Goal: Complete application form

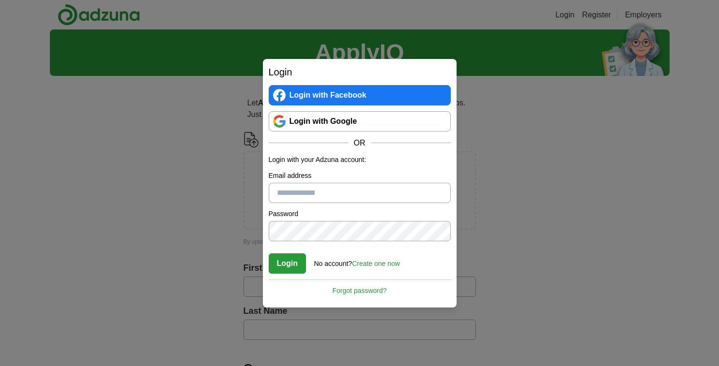
click at [355, 93] on link "Login with Facebook" at bounding box center [360, 95] width 182 height 20
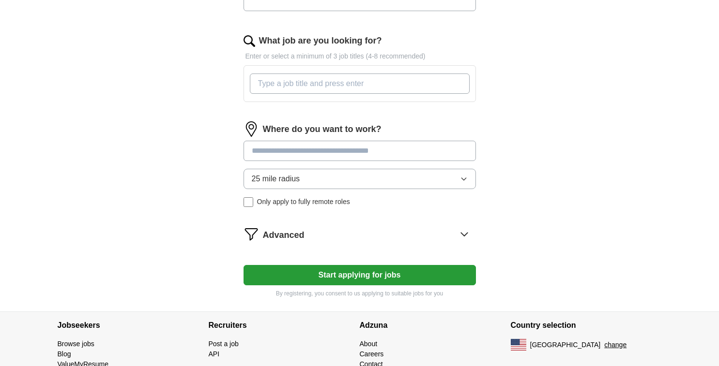
scroll to position [227, 0]
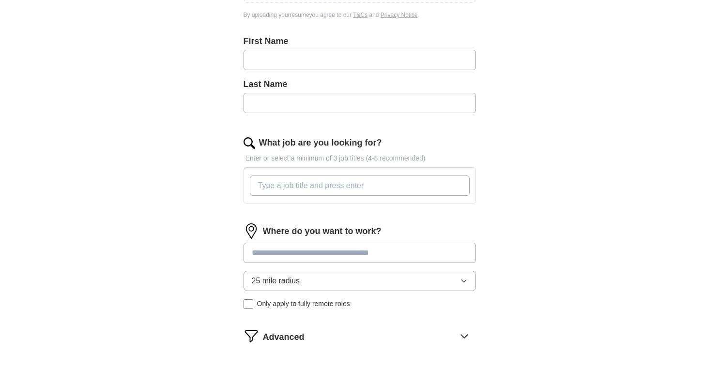
click at [326, 64] on input "text" at bounding box center [359, 60] width 232 height 20
type input "*****"
type input "********"
click at [325, 187] on input "What job are you looking for?" at bounding box center [360, 186] width 220 height 20
click at [283, 187] on input "entry leel chemical engineer" at bounding box center [360, 186] width 220 height 20
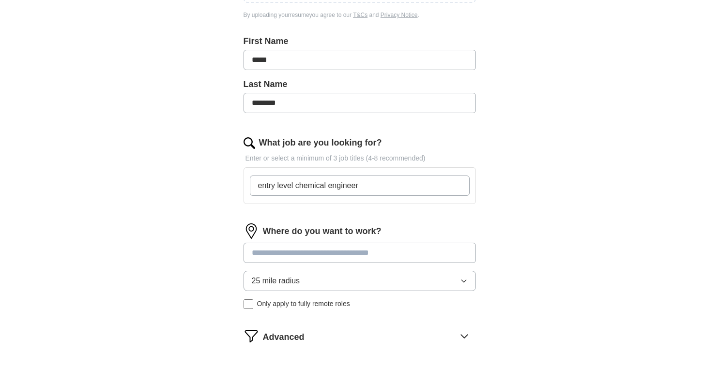
type input "entry level chemical engineer"
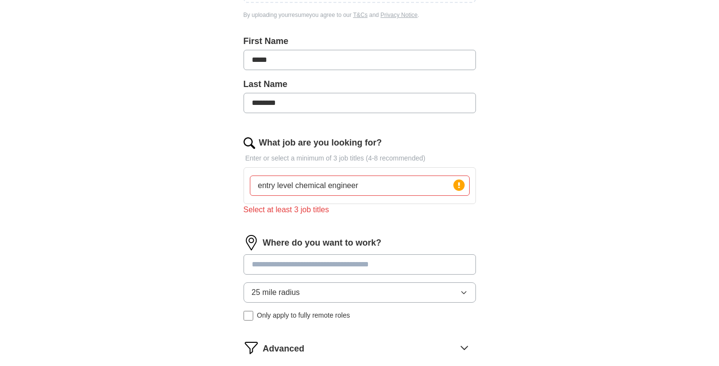
click at [371, 256] on input at bounding box center [359, 265] width 232 height 20
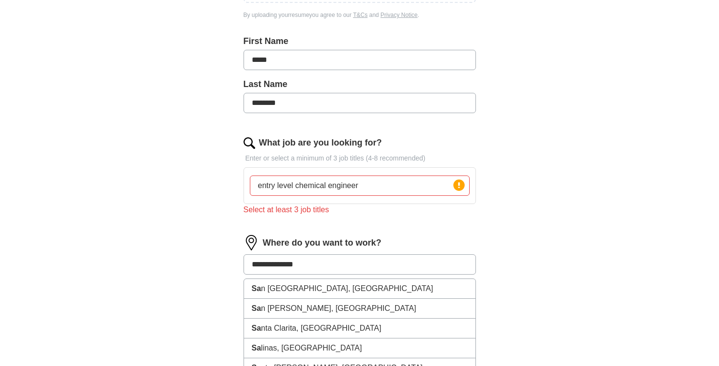
type input "**********"
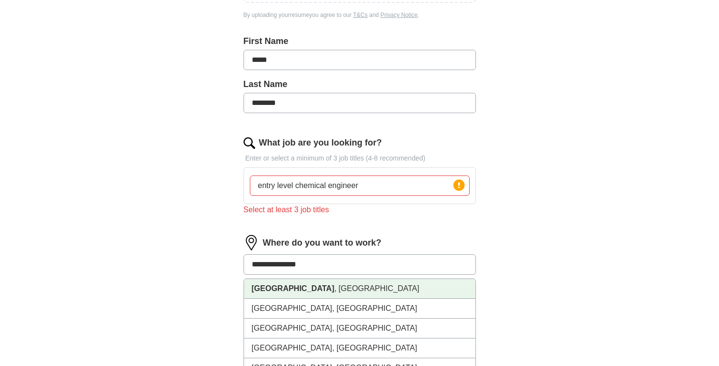
click at [347, 295] on li "Salt Lake City , UT" at bounding box center [359, 289] width 231 height 20
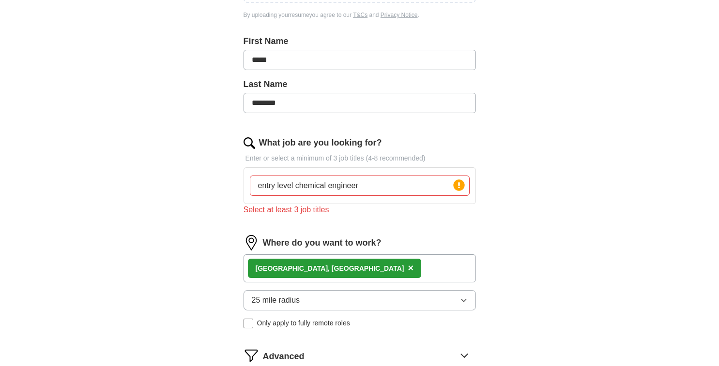
click at [360, 200] on div "entry level chemical engineer Press return to add title" at bounding box center [359, 185] width 232 height 37
click at [363, 185] on input "entry level chemical engineer" at bounding box center [360, 186] width 220 height 20
type input "entry level chemical engineer"
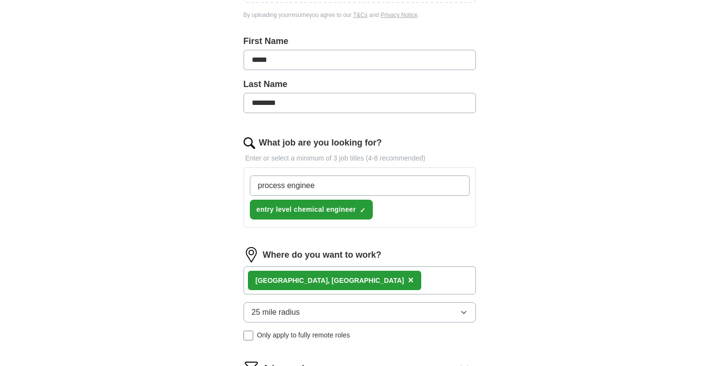
type input "process engineer"
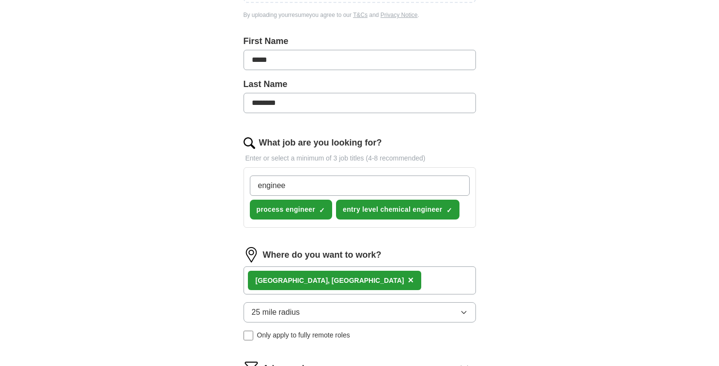
type input "engineer"
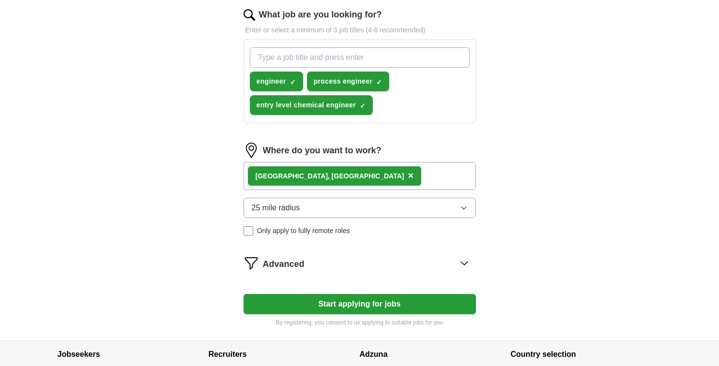
scroll to position [372, 0]
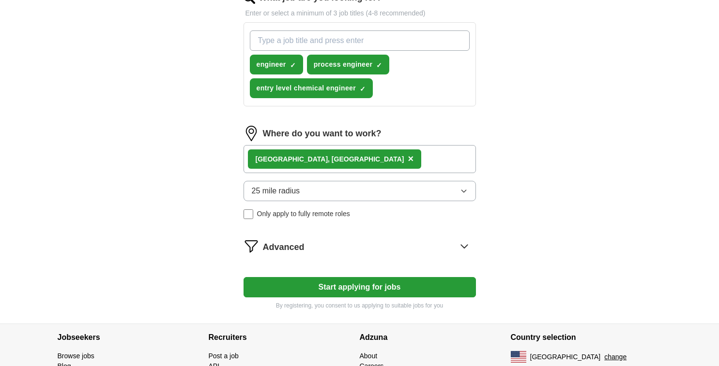
click at [355, 287] on button "Start applying for jobs" at bounding box center [359, 287] width 232 height 20
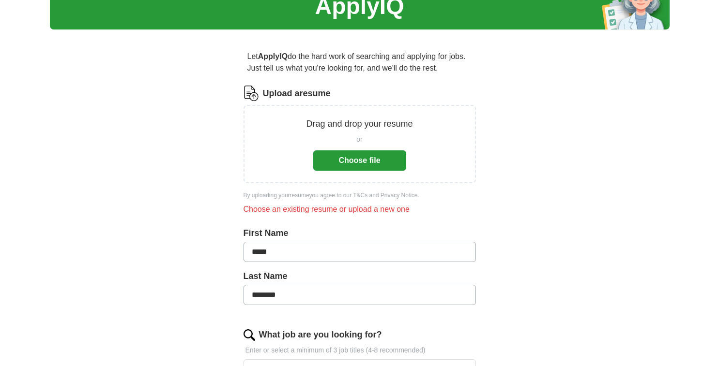
scroll to position [45, 0]
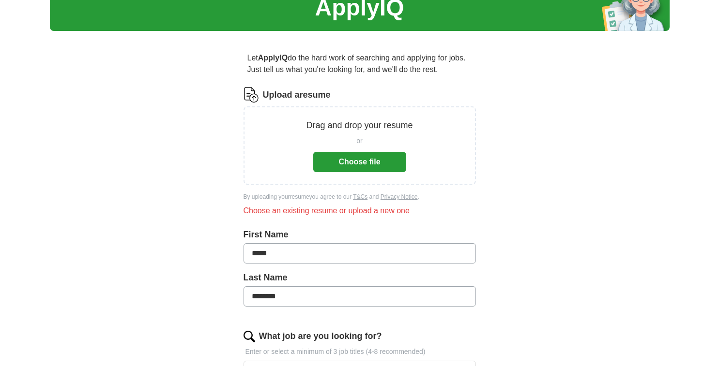
click at [270, 153] on div "Drag and drop your resume or Choose file" at bounding box center [359, 145] width 207 height 53
click at [280, 214] on div "Choose an existing resume or upload a new one" at bounding box center [359, 211] width 232 height 12
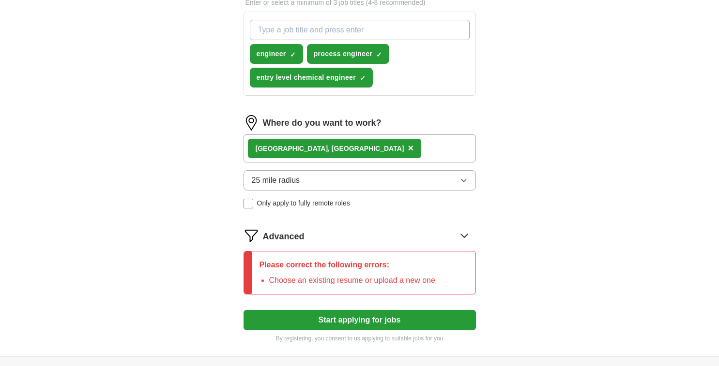
scroll to position [483, 0]
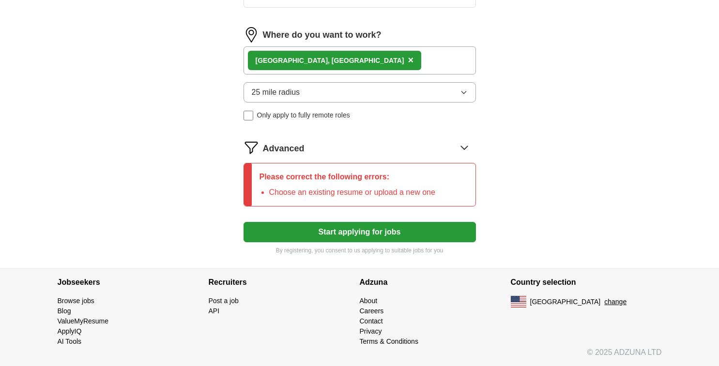
click at [348, 189] on li "Choose an existing resume or upload a new one" at bounding box center [352, 193] width 166 height 12
click at [342, 229] on button "Start applying for jobs" at bounding box center [359, 232] width 232 height 20
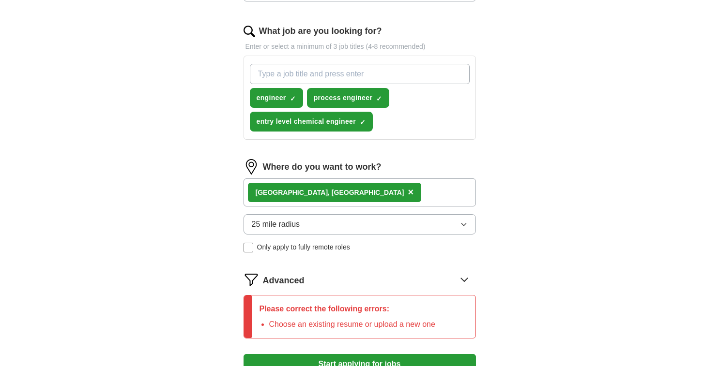
scroll to position [337, 0]
